Goal: Information Seeking & Learning: Learn about a topic

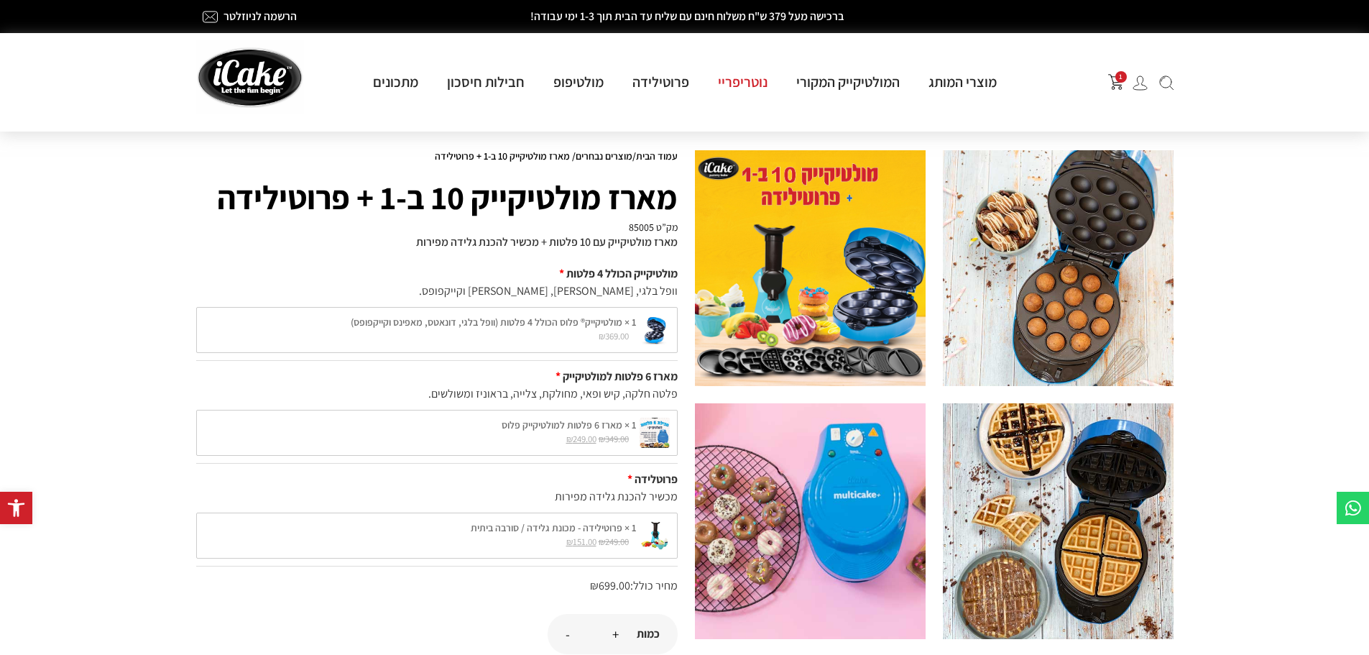
click at [728, 79] on link "נוטריפריי" at bounding box center [743, 82] width 78 height 19
click at [1122, 77] on span "1" at bounding box center [1120, 76] width 11 height 11
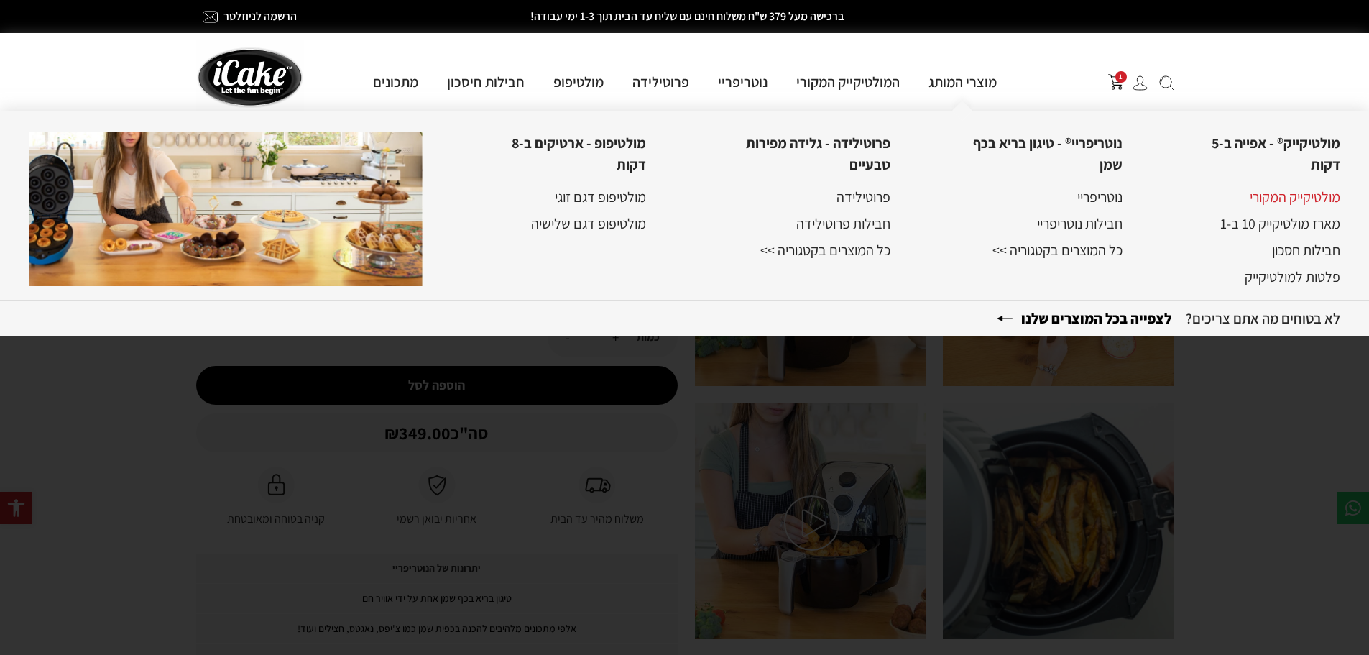
click at [1296, 198] on link "מולטיקייק המקורי" at bounding box center [1295, 197] width 91 height 19
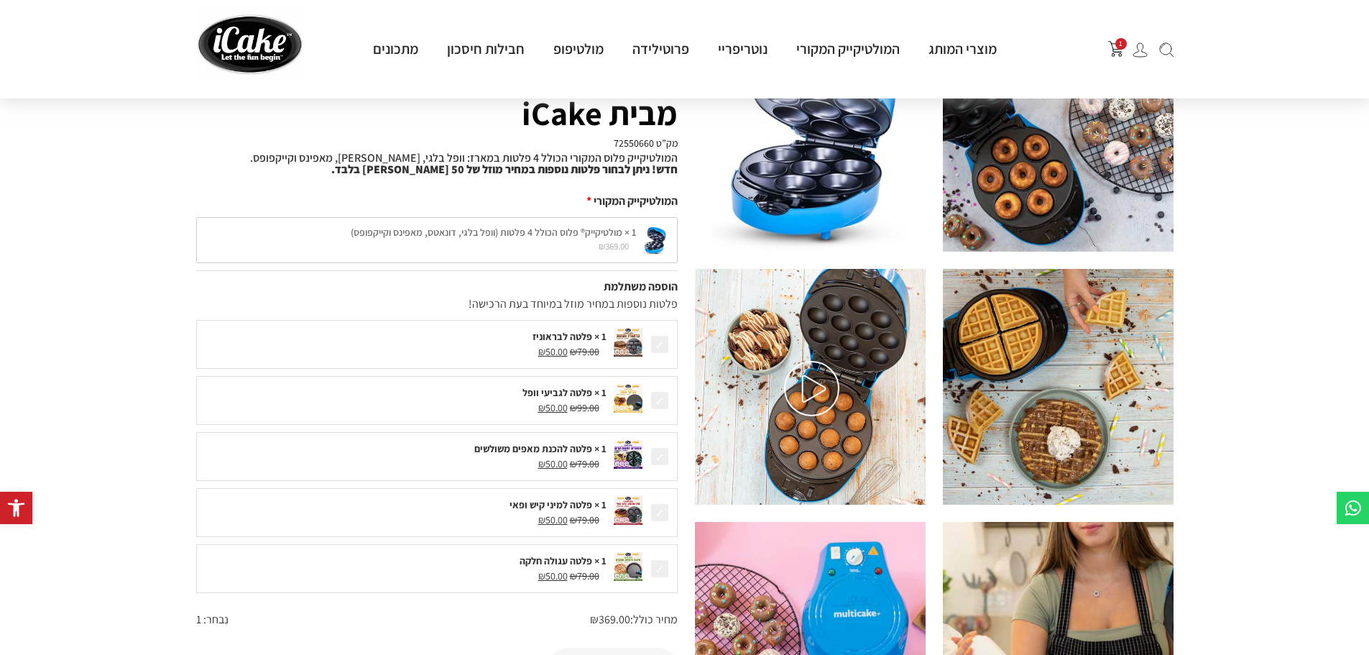
scroll to position [72, 0]
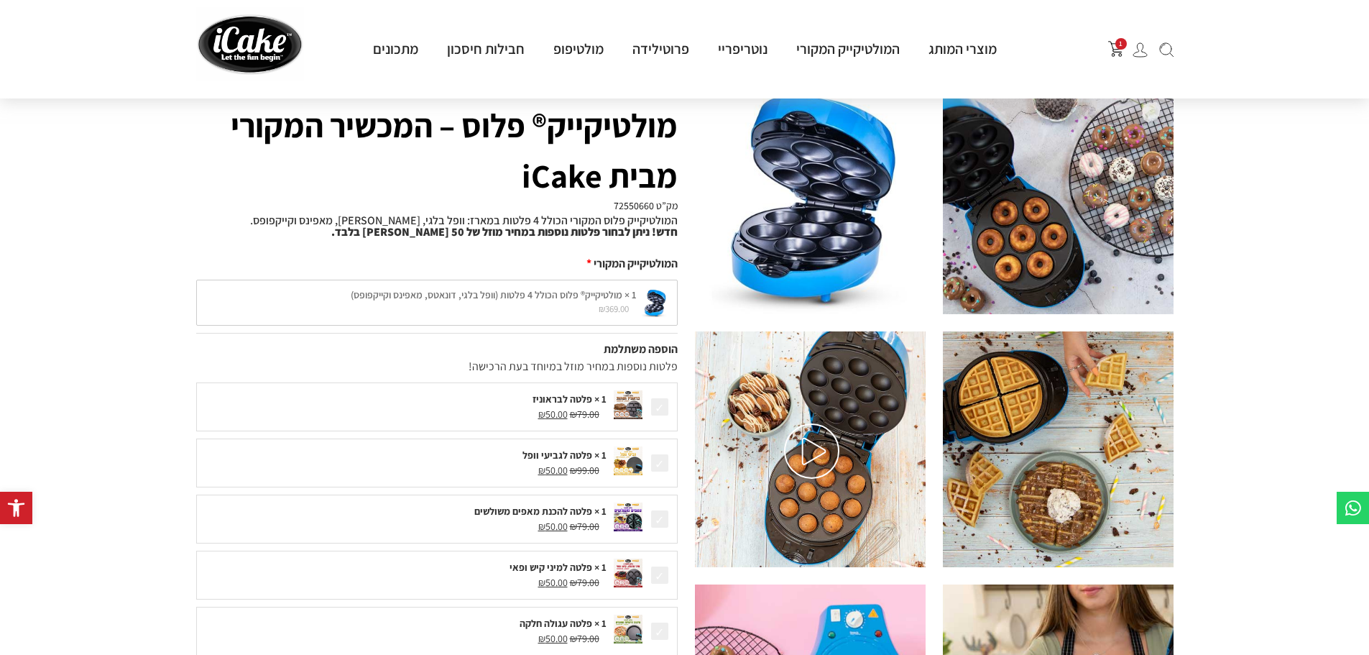
click at [800, 458] on img at bounding box center [811, 450] width 55 height 55
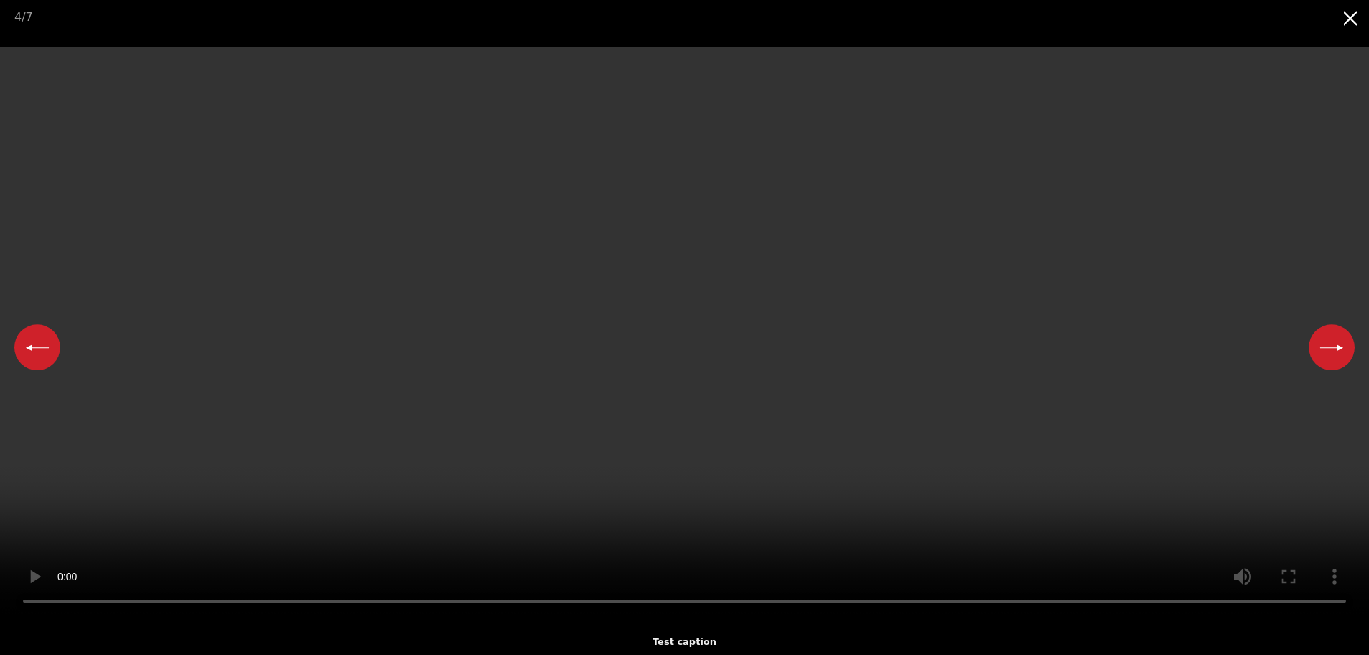
click at [329, 464] on video "Your browser does not support HTML5 video." at bounding box center [684, 332] width 1369 height 570
click at [330, 457] on video "Your browser does not support HTML5 video." at bounding box center [684, 332] width 1369 height 570
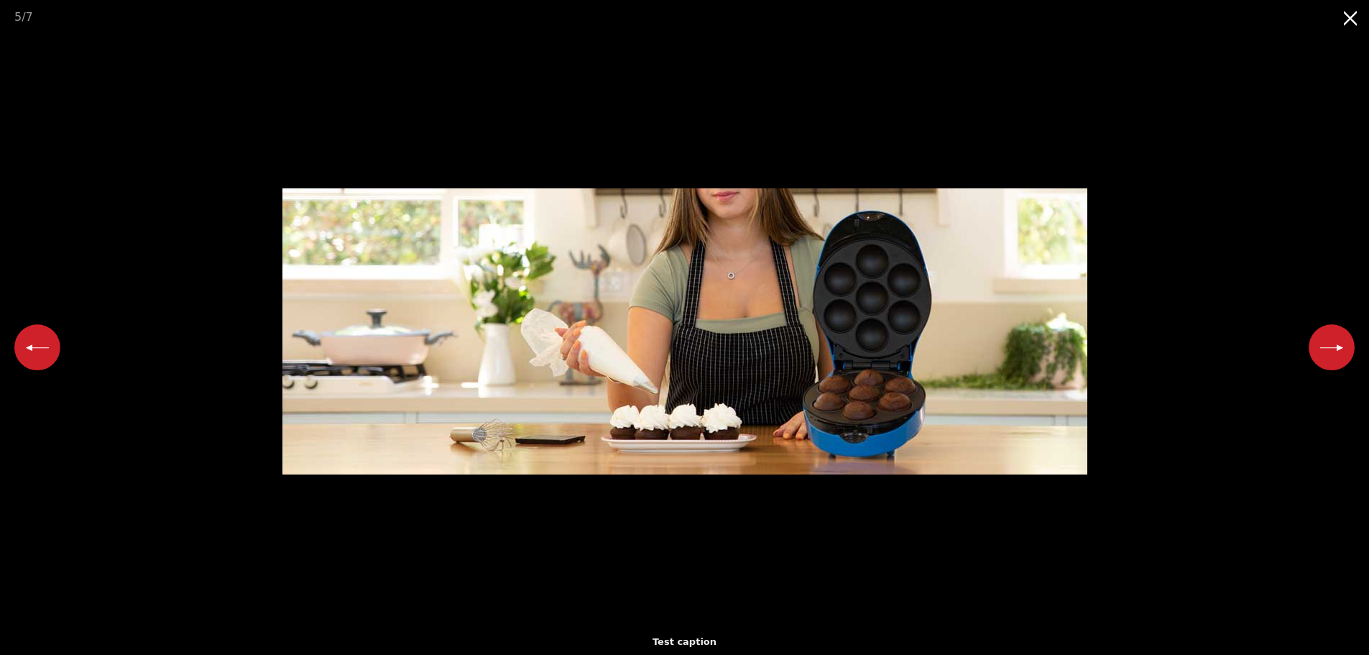
click at [1355, 19] on button "Close gallery" at bounding box center [1351, 17] width 36 height 34
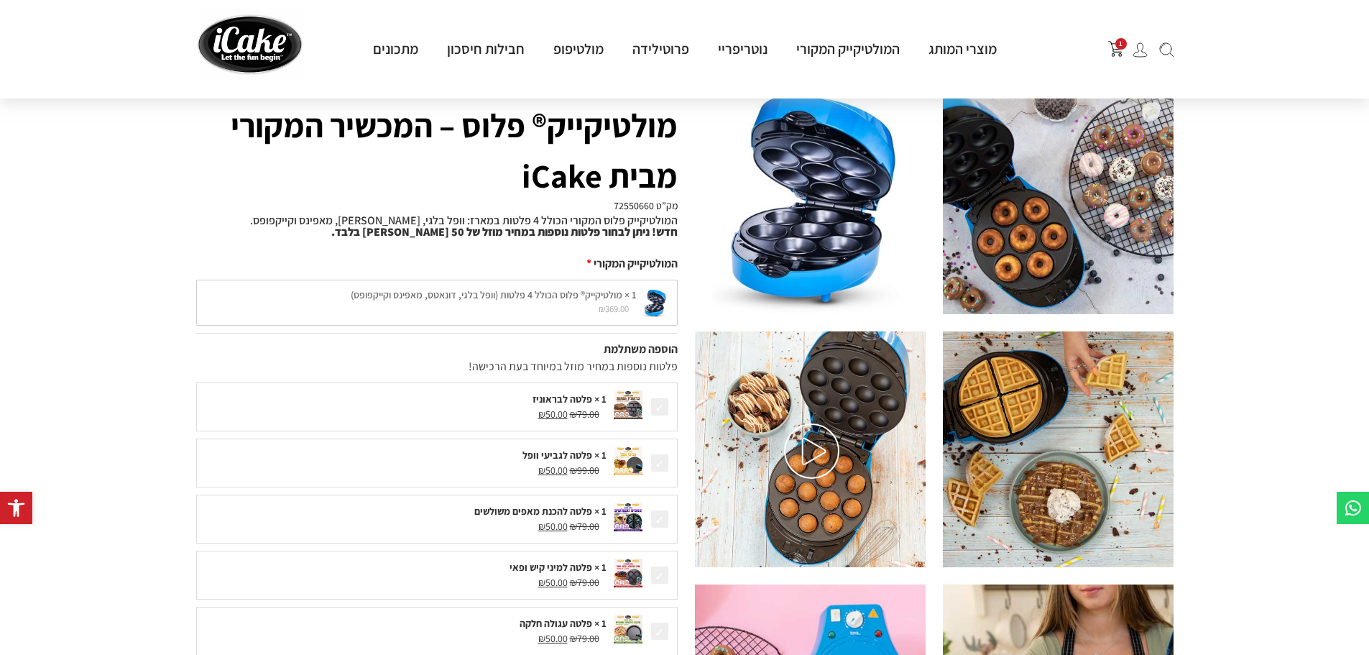
click at [1036, 259] on img at bounding box center [1058, 196] width 231 height 236
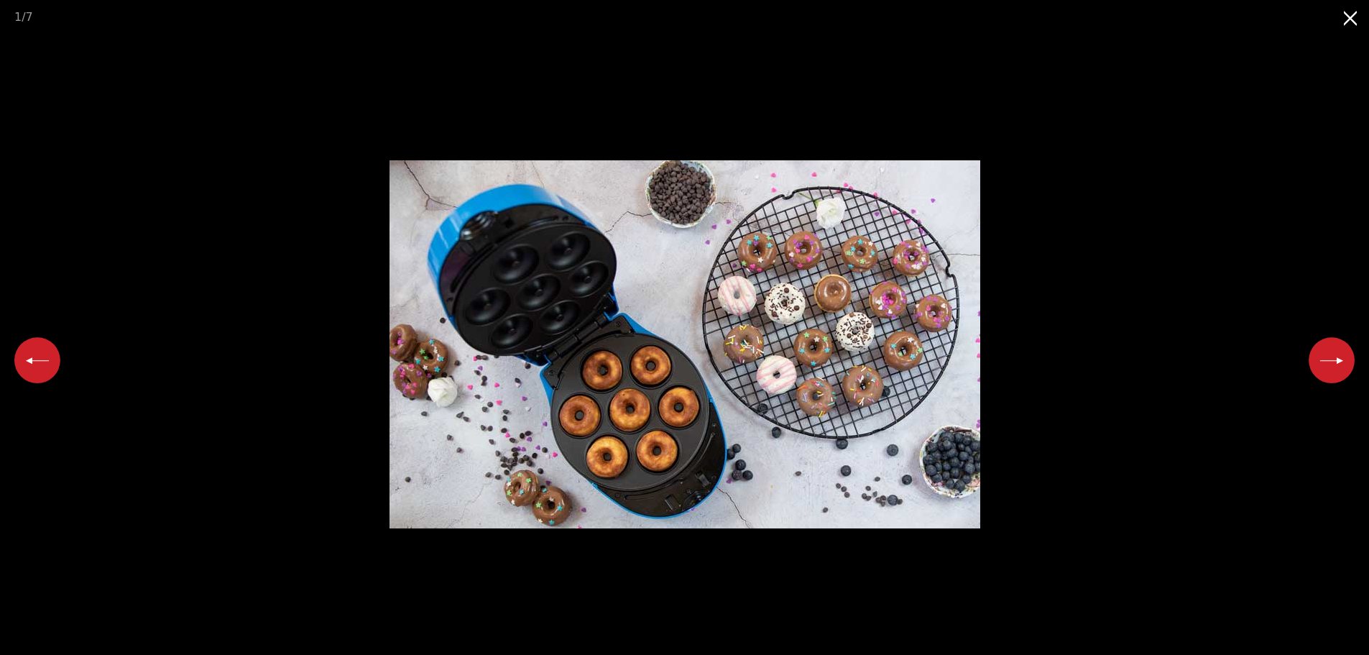
scroll to position [0, 0]
click at [755, 368] on img at bounding box center [685, 344] width 591 height 368
click at [1335, 360] on button "Next slide" at bounding box center [1332, 360] width 46 height 46
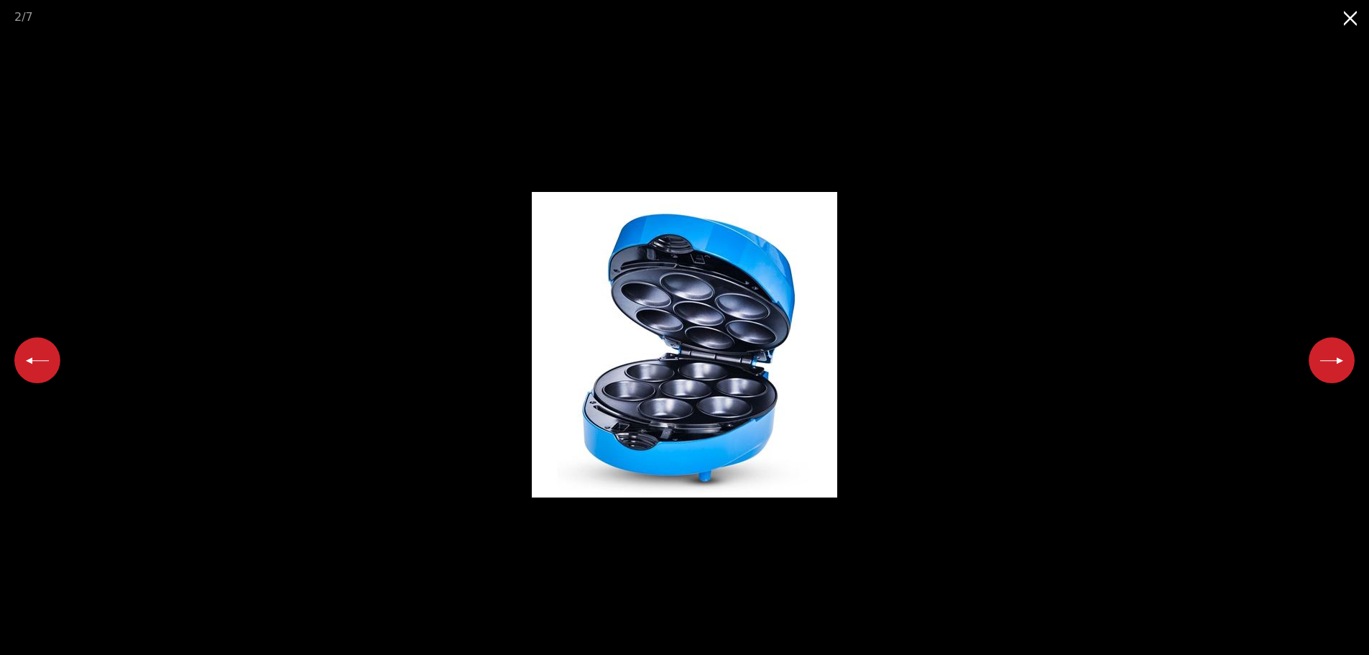
click at [1335, 360] on button "Next slide" at bounding box center [1332, 360] width 46 height 46
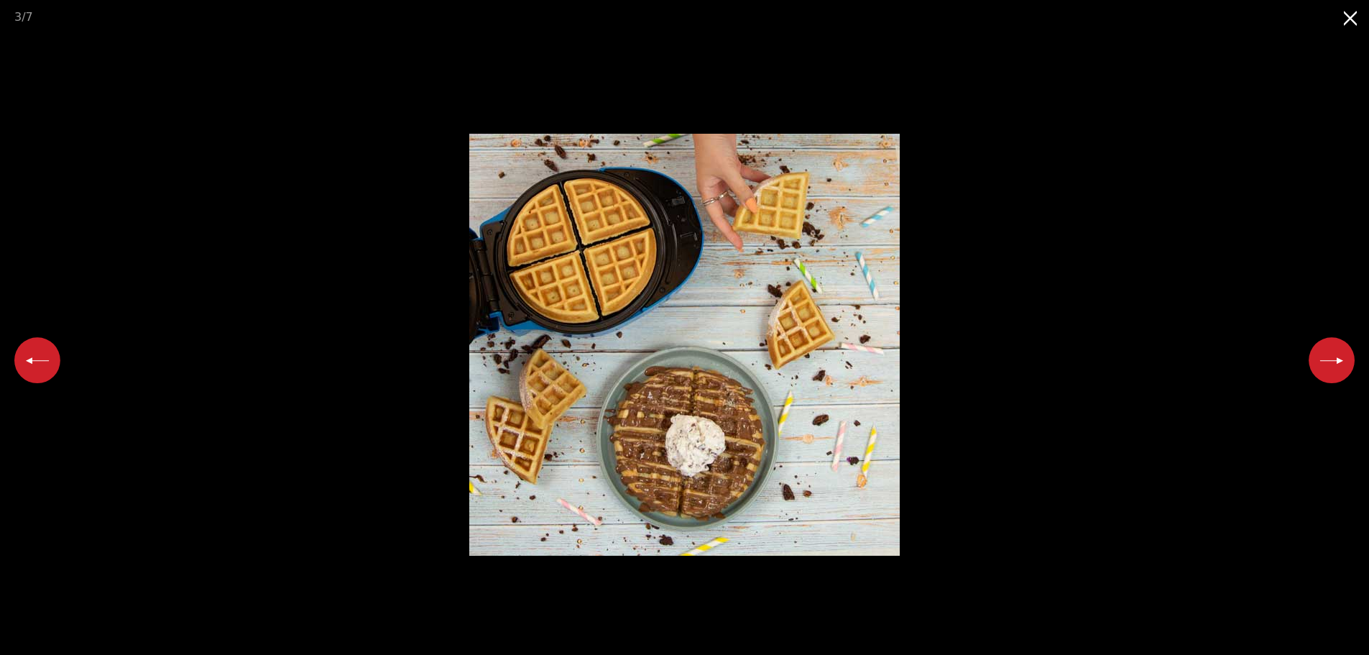
click at [1335, 360] on button "Next slide" at bounding box center [1332, 360] width 46 height 46
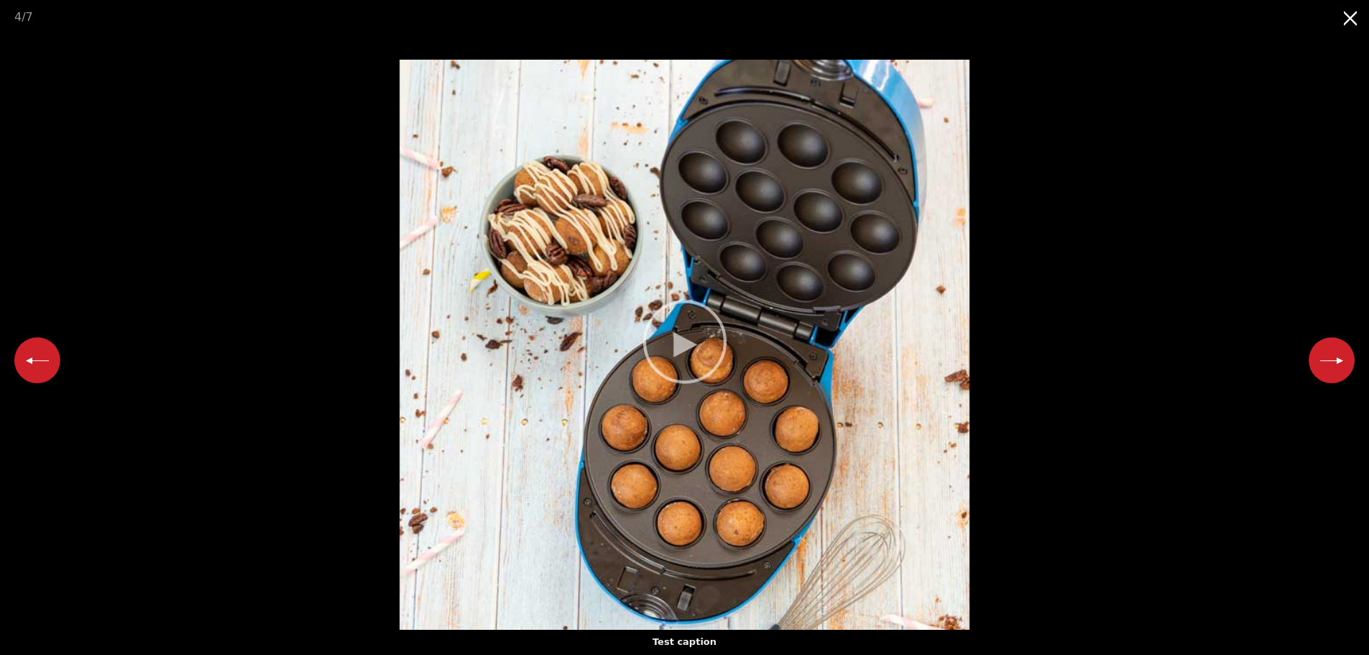
click at [1335, 360] on button "Next slide" at bounding box center [1332, 360] width 46 height 46
